Goal: Information Seeking & Learning: Check status

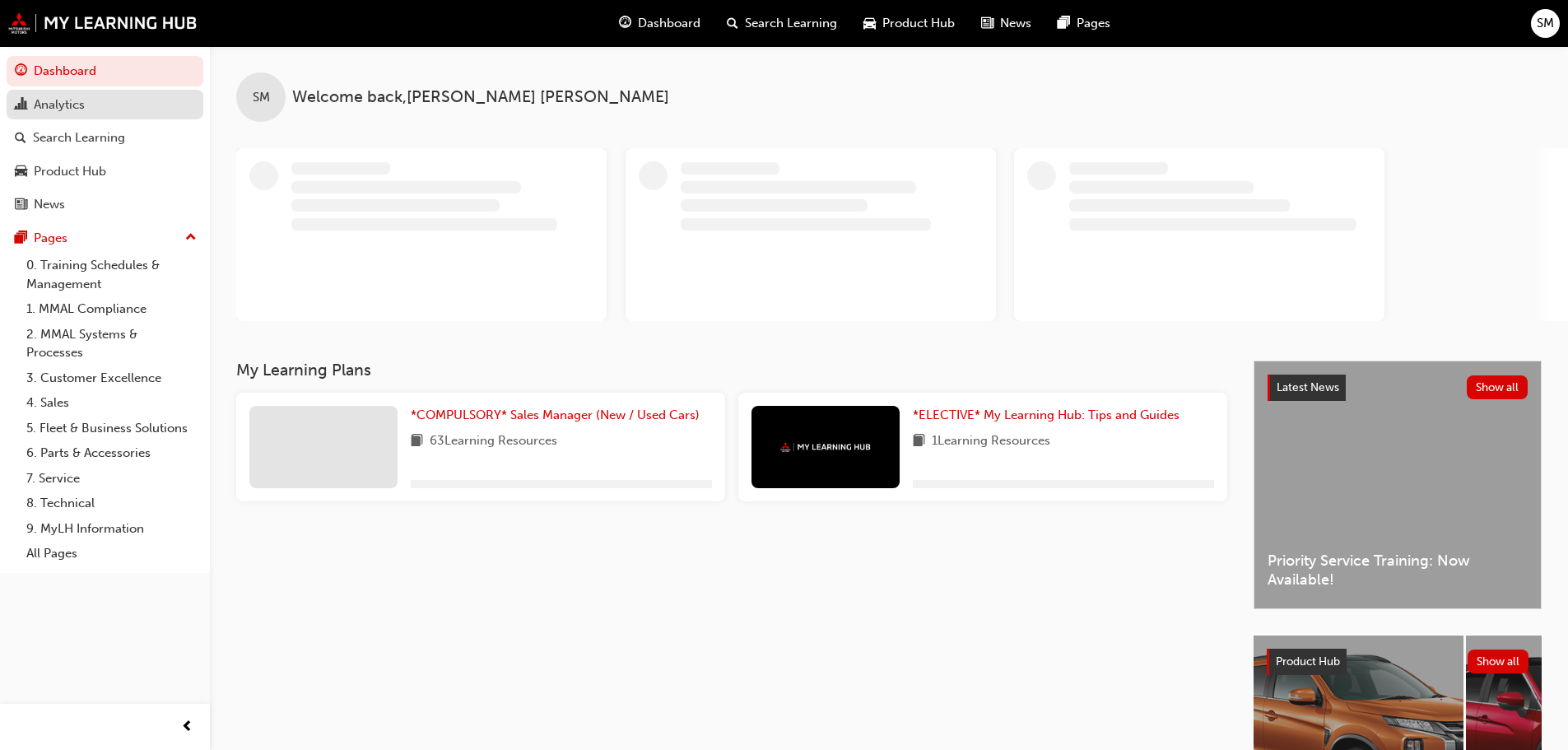
click at [64, 100] on div "Analytics" at bounding box center [59, 105] width 51 height 19
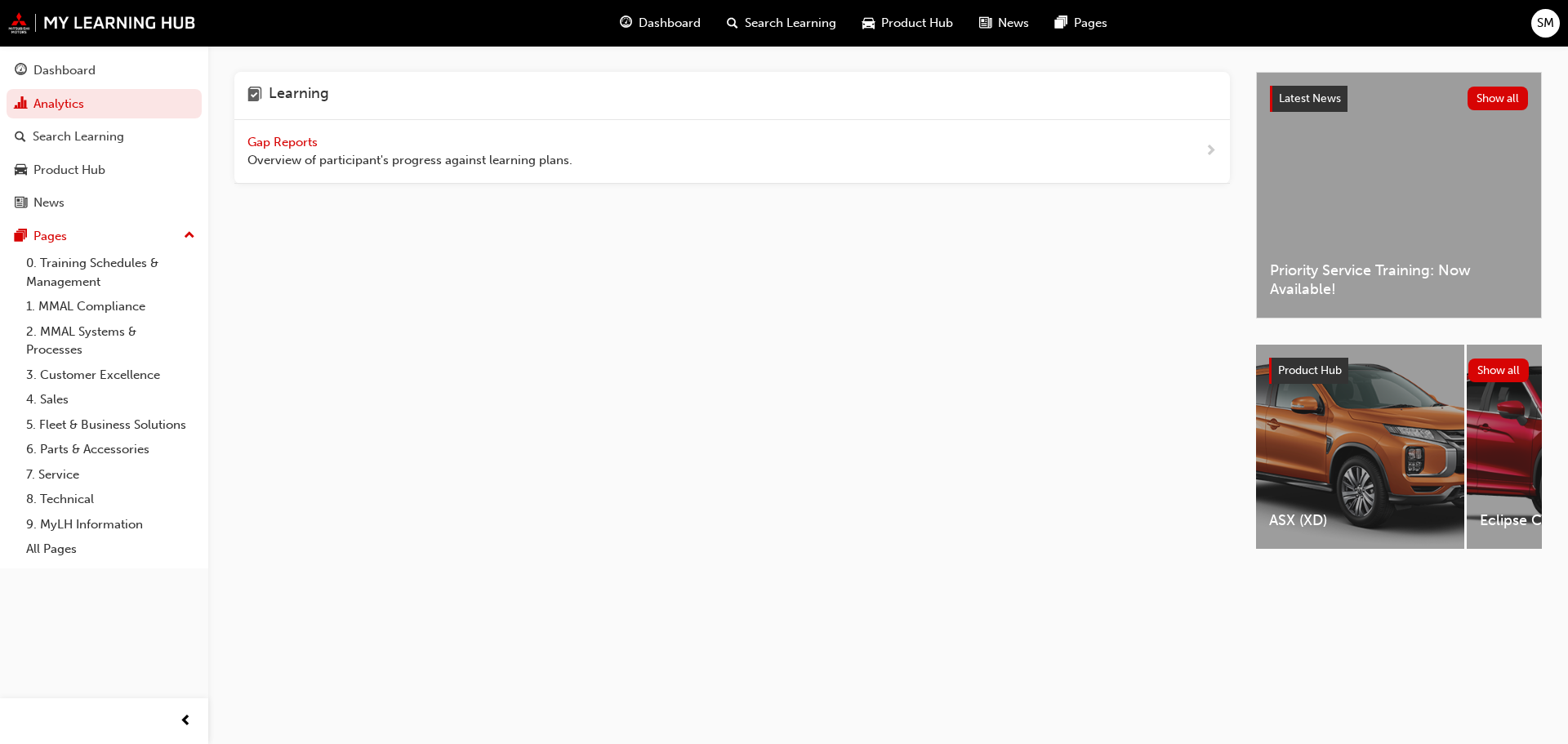
click at [296, 140] on span "Gap Reports" at bounding box center [284, 143] width 74 height 15
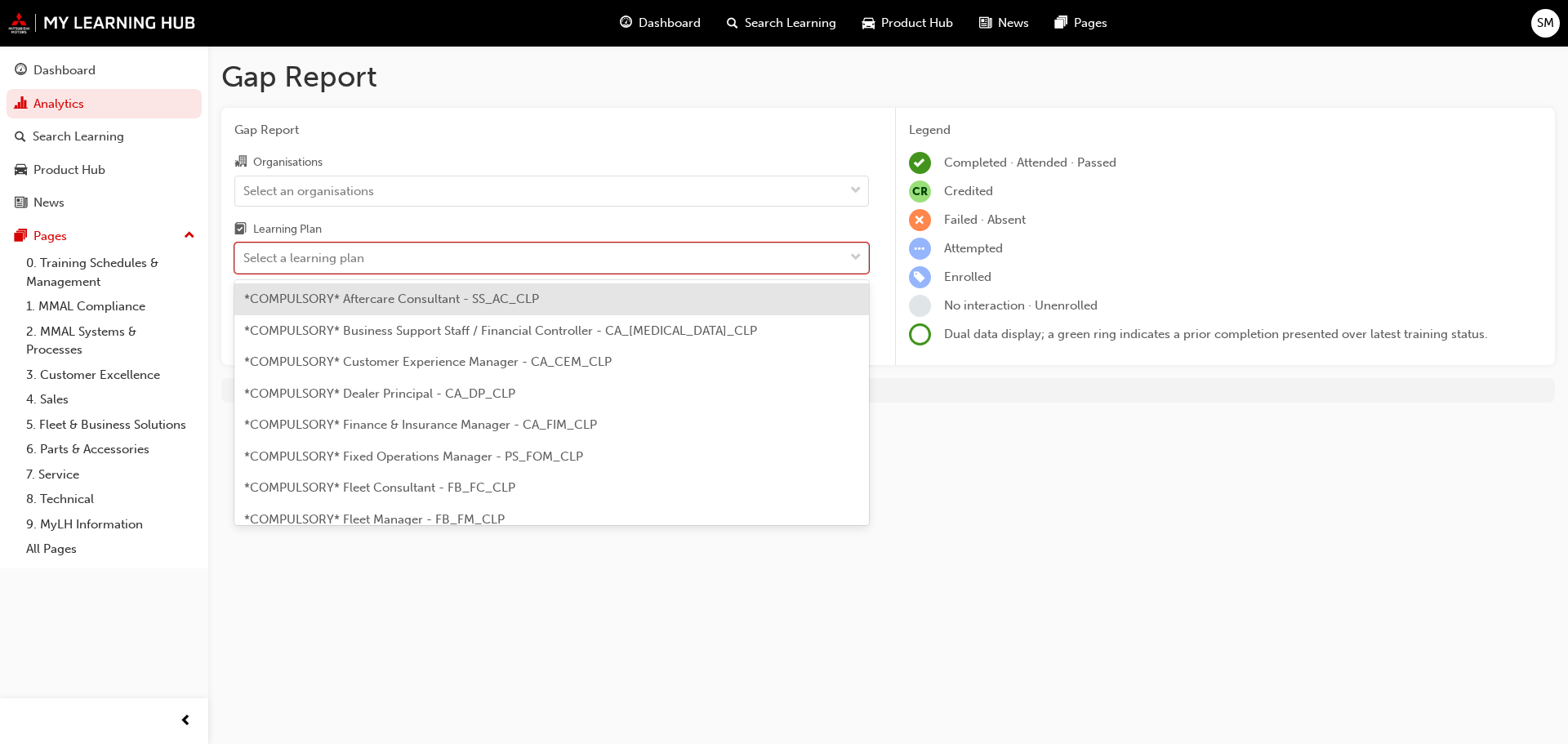
click at [423, 261] on div "Select a learning plan" at bounding box center [539, 258] width 608 height 28
click at [245, 261] on input "Learning Plan option *COMPULSORY* Aftercare Consultant - SS_AC_CLP focused, 1 o…" at bounding box center [245, 257] width 2 height 14
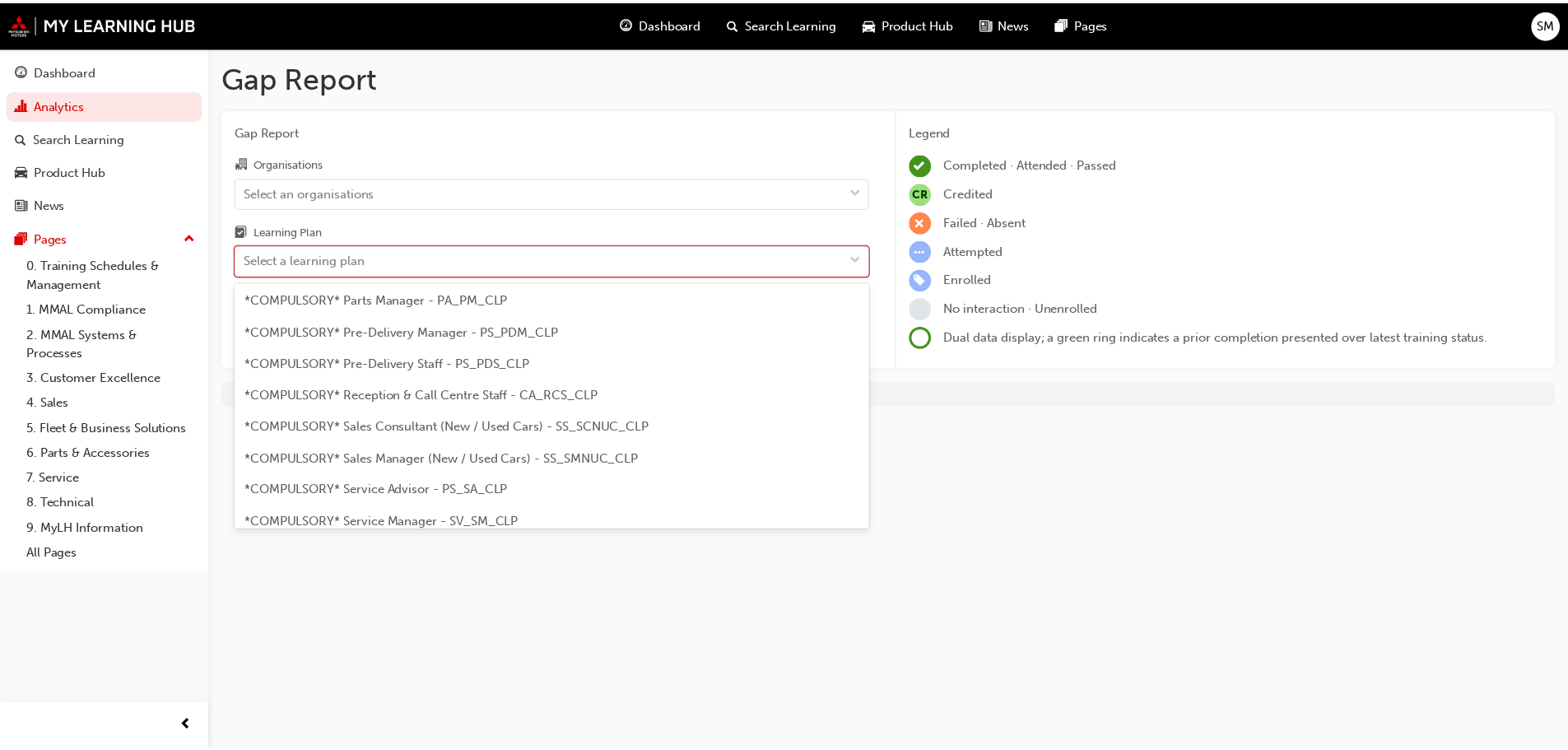
scroll to position [411, 0]
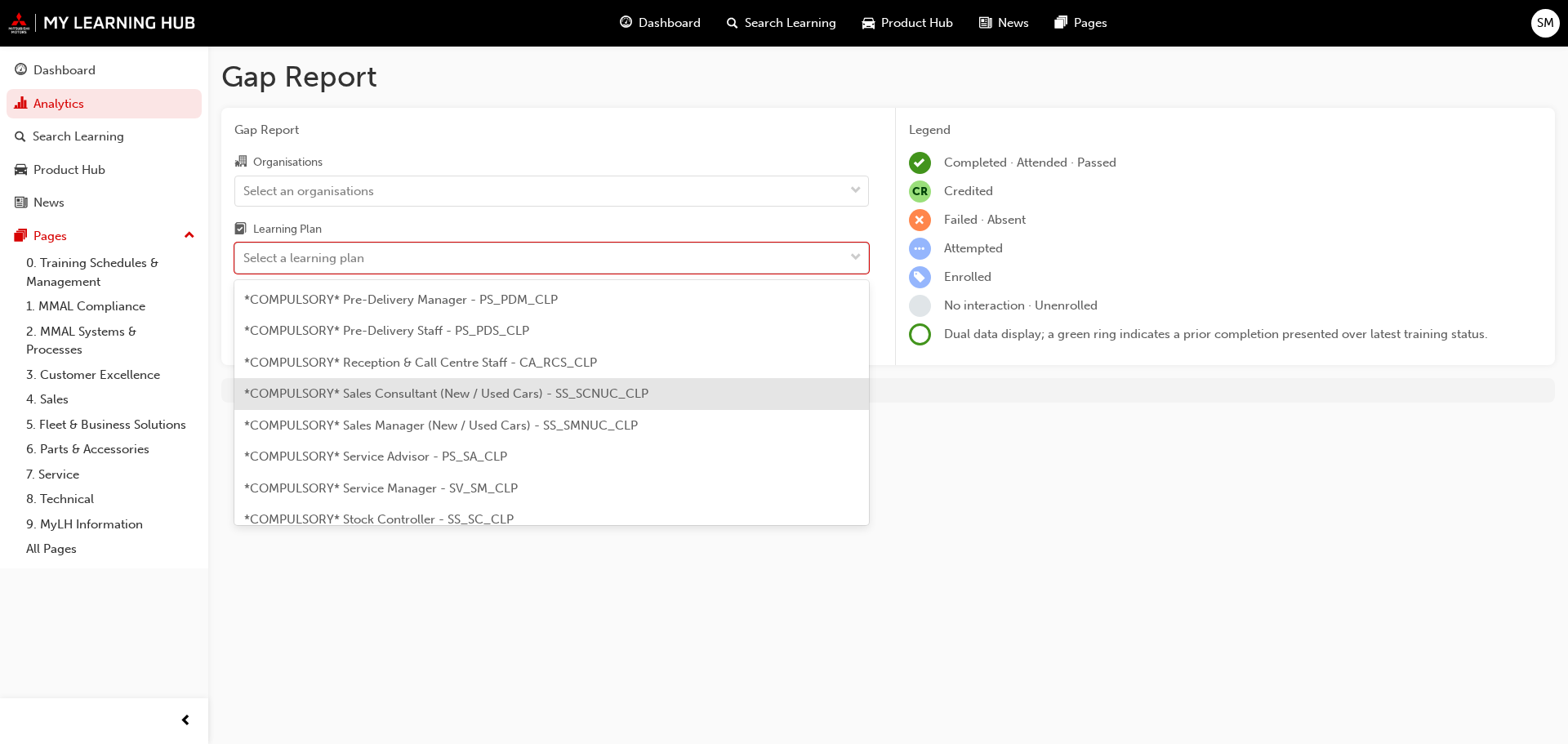
click at [429, 396] on span "*COMPULSORY* Sales Consultant (New / Used Cars) - SS_SCNUC_CLP" at bounding box center [446, 394] width 404 height 15
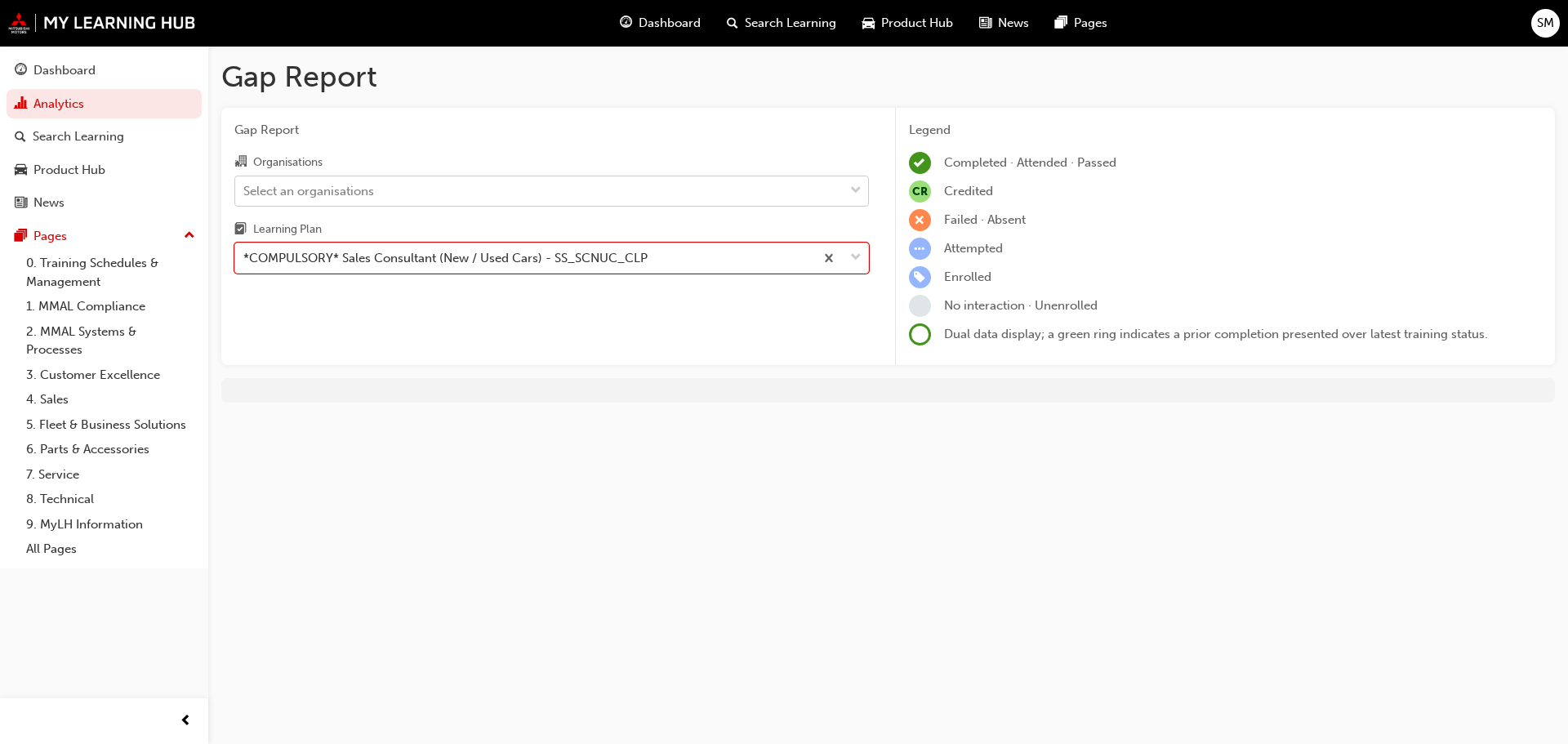
click at [481, 178] on div "Select an organisations" at bounding box center [539, 191] width 608 height 28
click at [245, 183] on input "Organisations Select an organisations" at bounding box center [245, 190] width 2 height 14
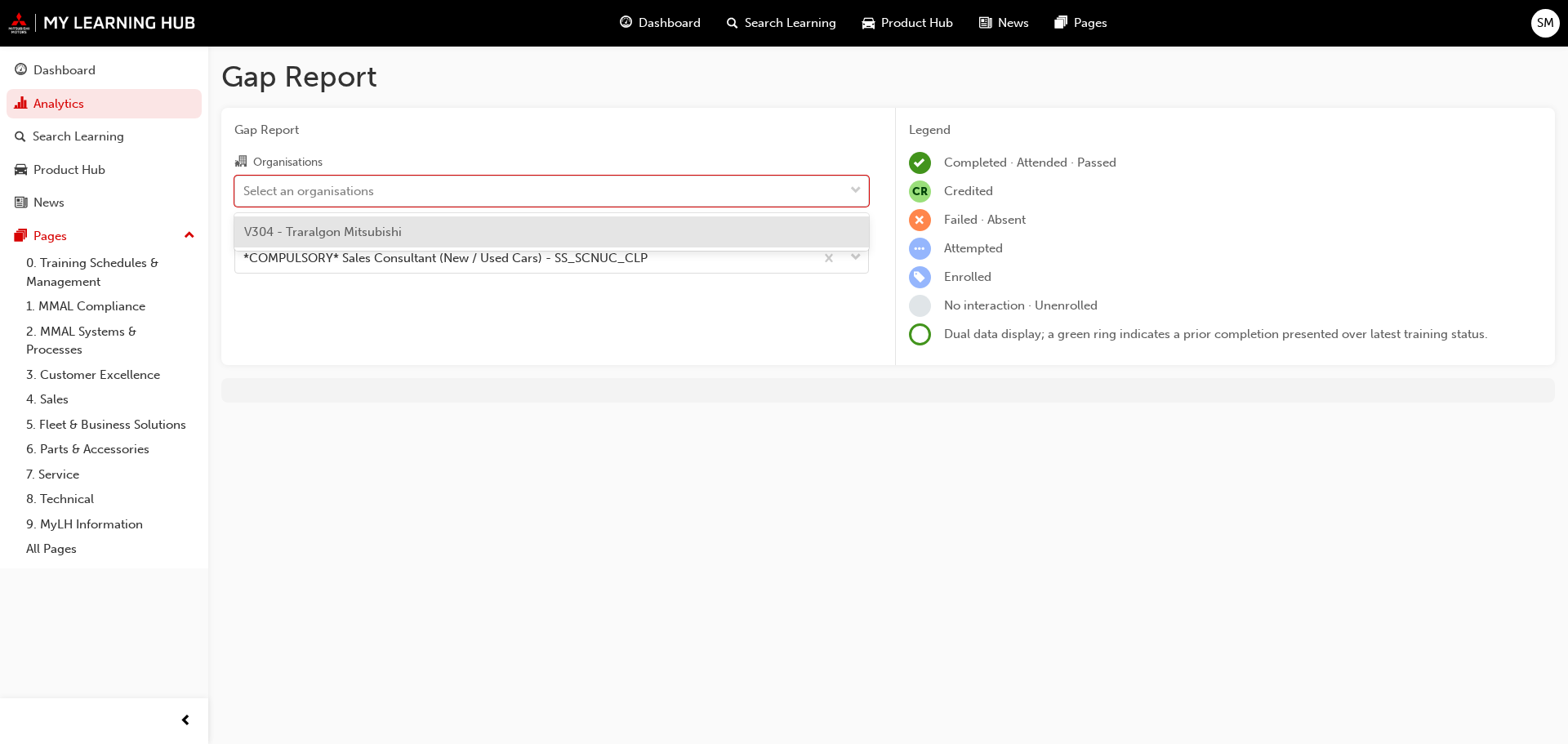
click at [421, 228] on div "V304 - Traralgon Mitsubishi" at bounding box center [552, 232] width 635 height 32
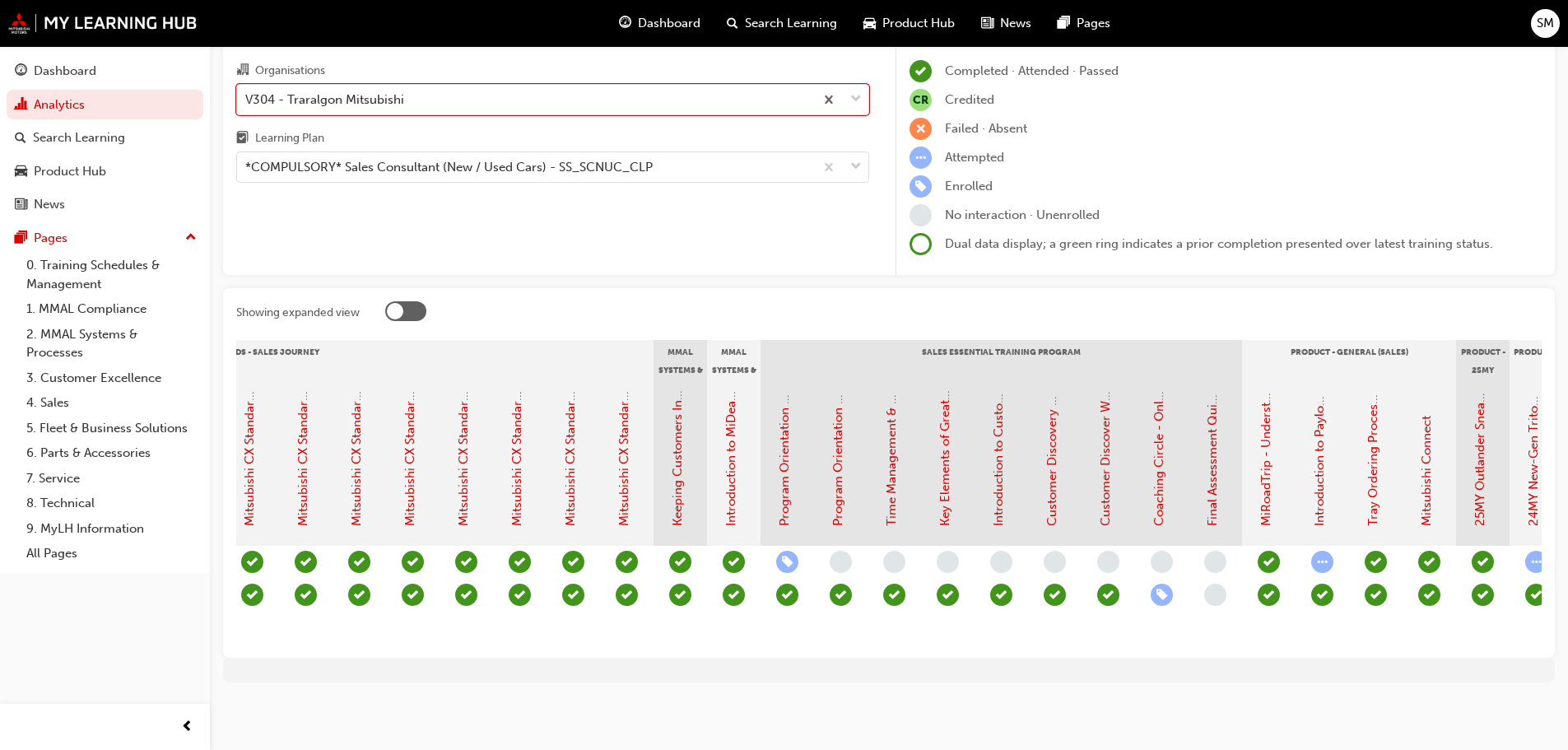
scroll to position [0, 1082]
